Goal: Task Accomplishment & Management: Manage account settings

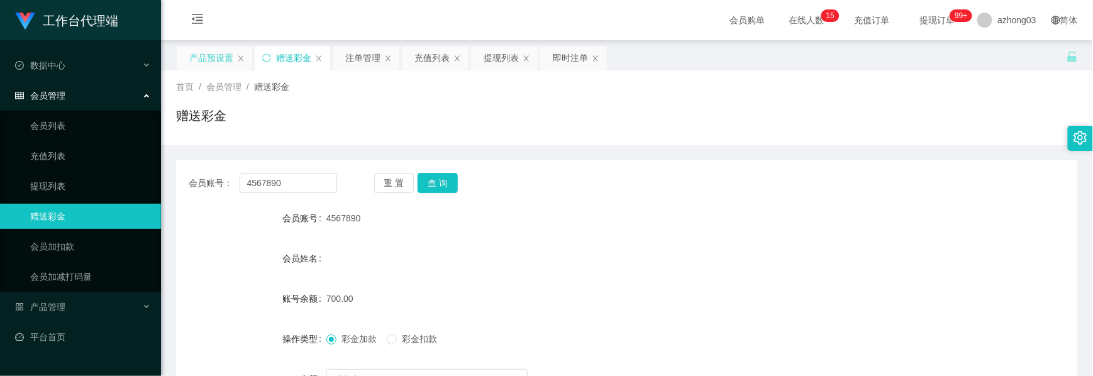
click at [216, 63] on div "产品预设置" at bounding box center [211, 58] width 44 height 24
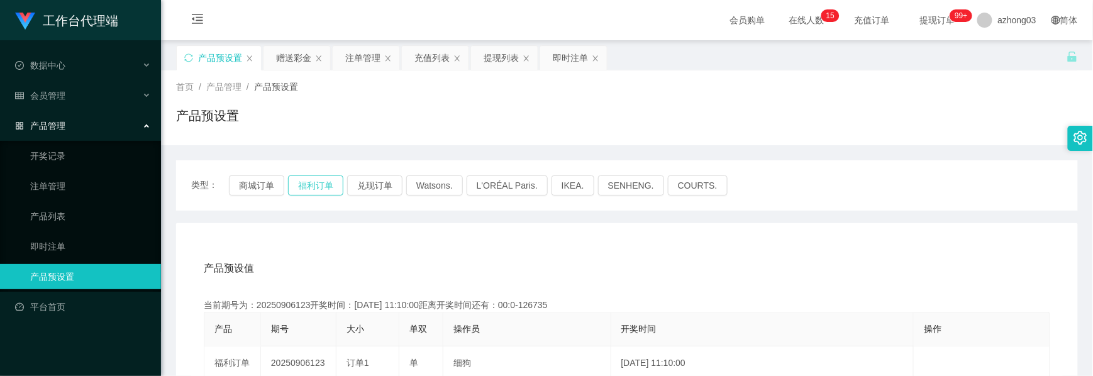
click at [326, 184] on button "福利订单" at bounding box center [315, 185] width 55 height 20
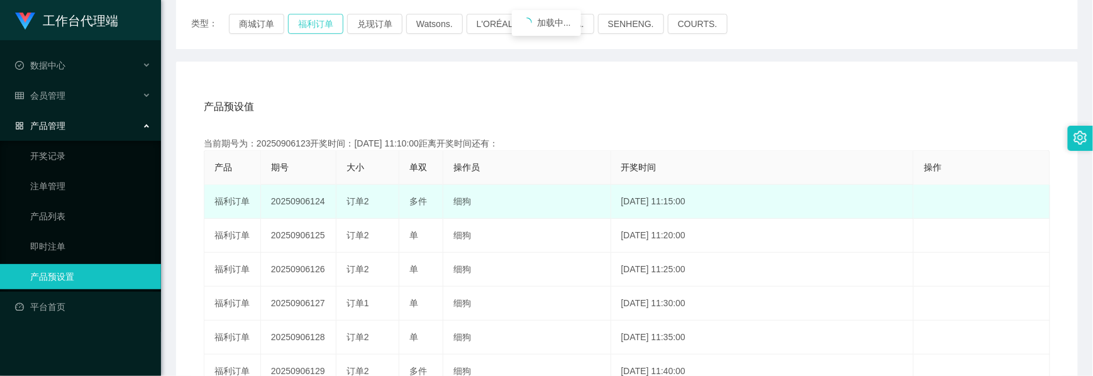
scroll to position [167, 0]
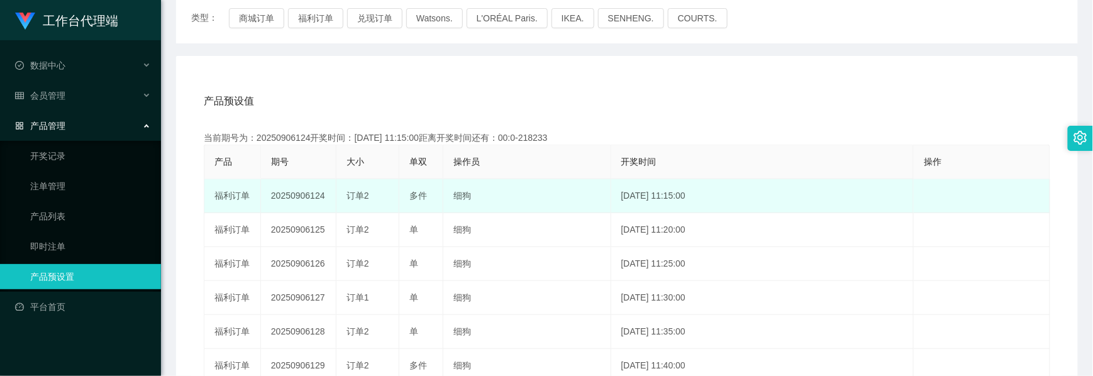
click at [291, 201] on td "20250906124" at bounding box center [298, 196] width 75 height 34
click at [294, 199] on td "20250906124" at bounding box center [298, 196] width 75 height 34
copy td "20250906124"
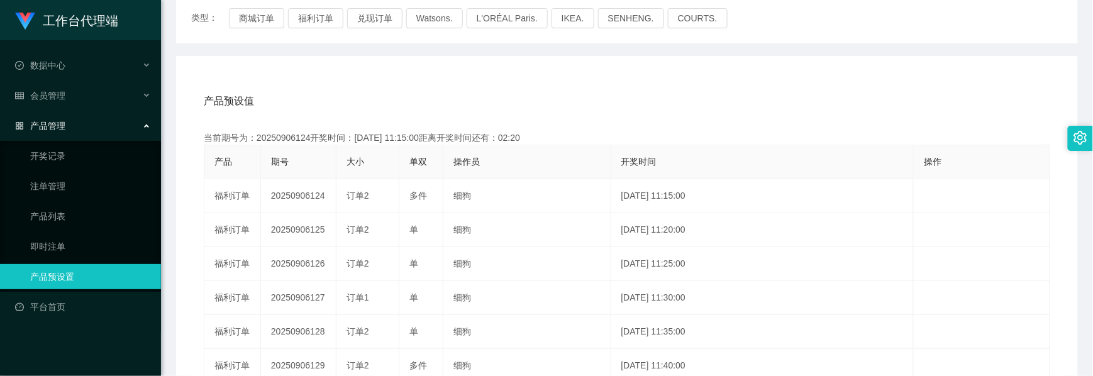
click at [78, 119] on div "产品管理" at bounding box center [80, 125] width 161 height 25
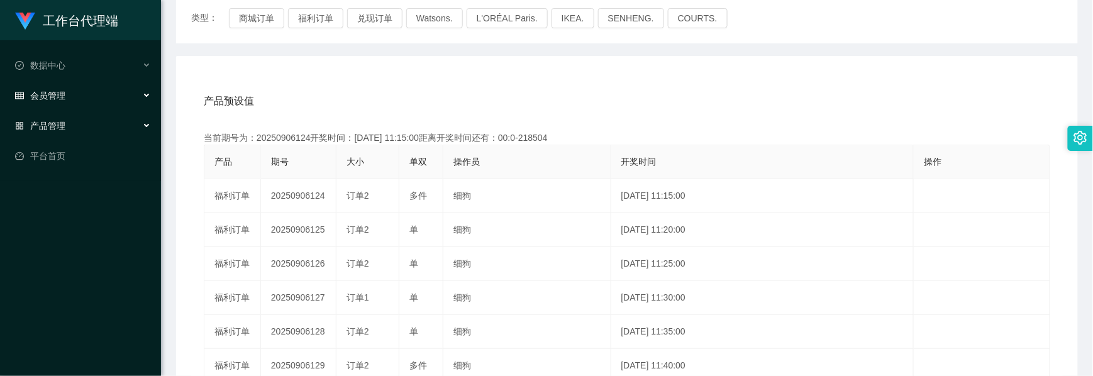
click at [82, 98] on div "会员管理" at bounding box center [80, 95] width 161 height 25
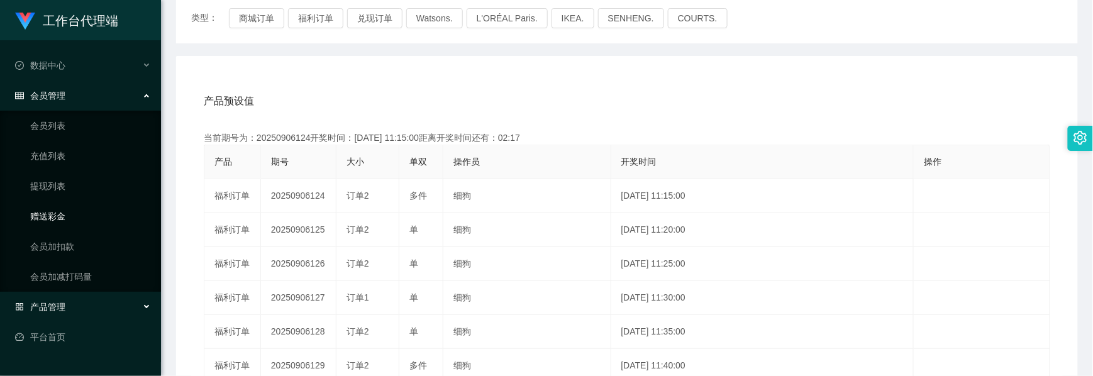
drag, startPoint x: 60, startPoint y: 211, endPoint x: 89, endPoint y: 199, distance: 30.7
click at [60, 212] on link "赠送彩金" at bounding box center [90, 216] width 121 height 25
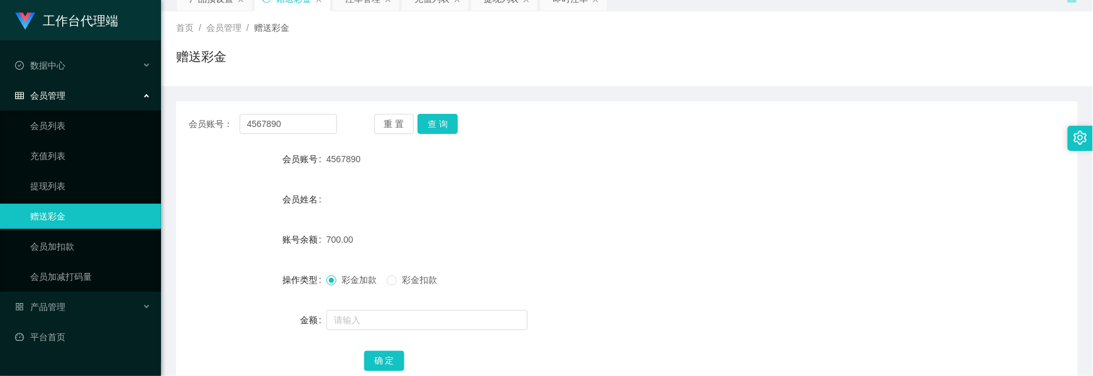
scroll to position [141, 0]
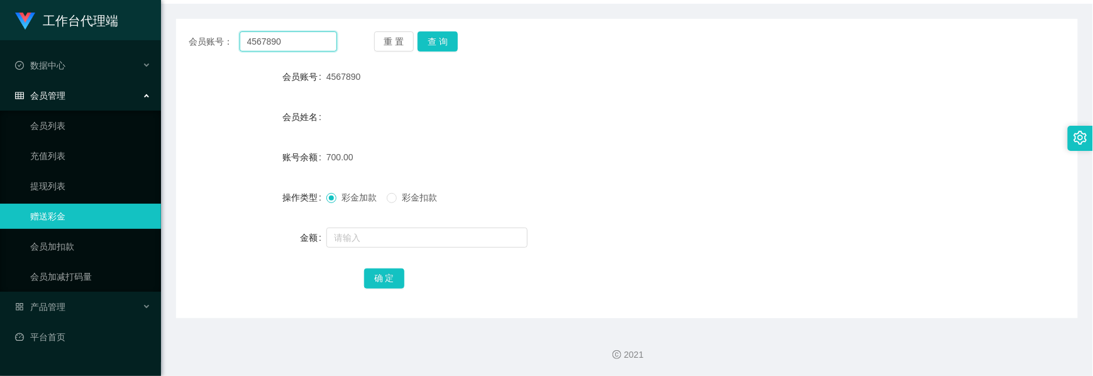
drag, startPoint x: 299, startPoint y: 36, endPoint x: 166, endPoint y: 28, distance: 133.6
click at [166, 28] on main "关闭左侧 关闭右侧 关闭其它 刷新页面 产品预设置 赠送彩金 注单管理 充值列表 提现列表 即时注单 首页 / 会员管理 / 赠送彩金 / 赠送彩金 会员账号…" at bounding box center [627, 108] width 932 height 419
paste input "82016"
type input "482016"
click at [434, 47] on button "查 询" at bounding box center [438, 41] width 40 height 20
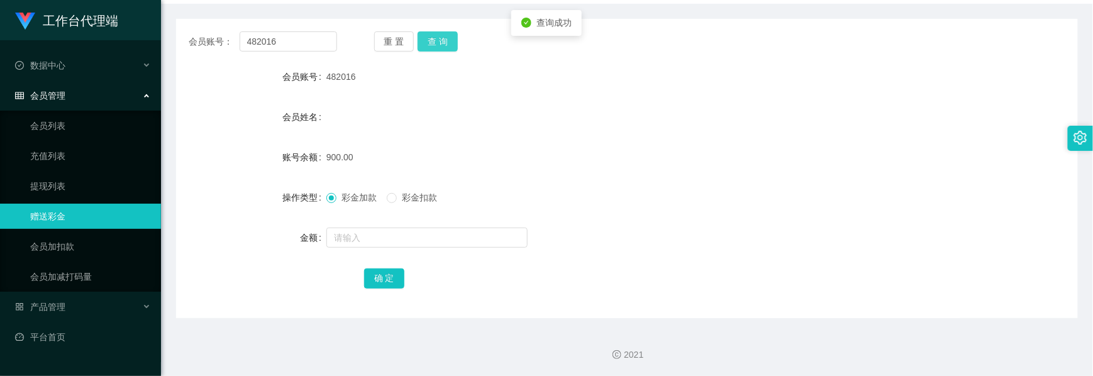
click at [436, 44] on button "查 询" at bounding box center [438, 41] width 40 height 20
click at [394, 204] on label "彩金扣款" at bounding box center [414, 197] width 55 height 13
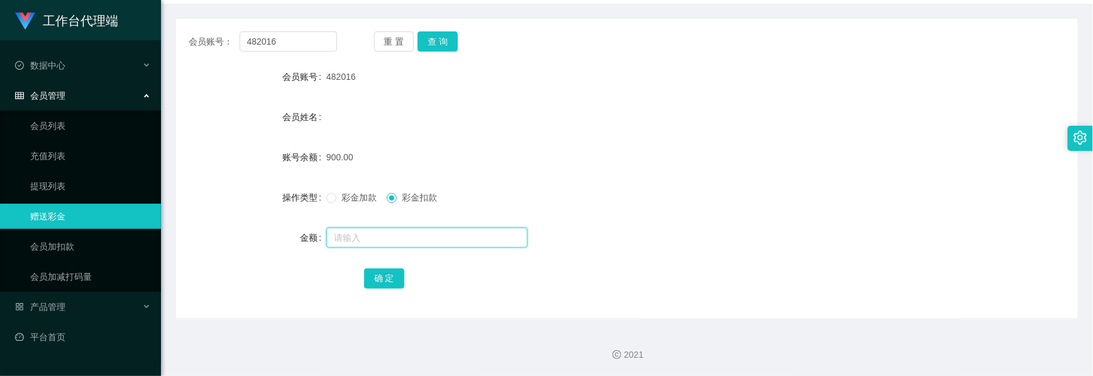
click at [388, 245] on input "text" at bounding box center [426, 238] width 201 height 20
type input "200"
click at [402, 283] on button "确 定" at bounding box center [384, 279] width 40 height 20
